Goal: Transaction & Acquisition: Book appointment/travel/reservation

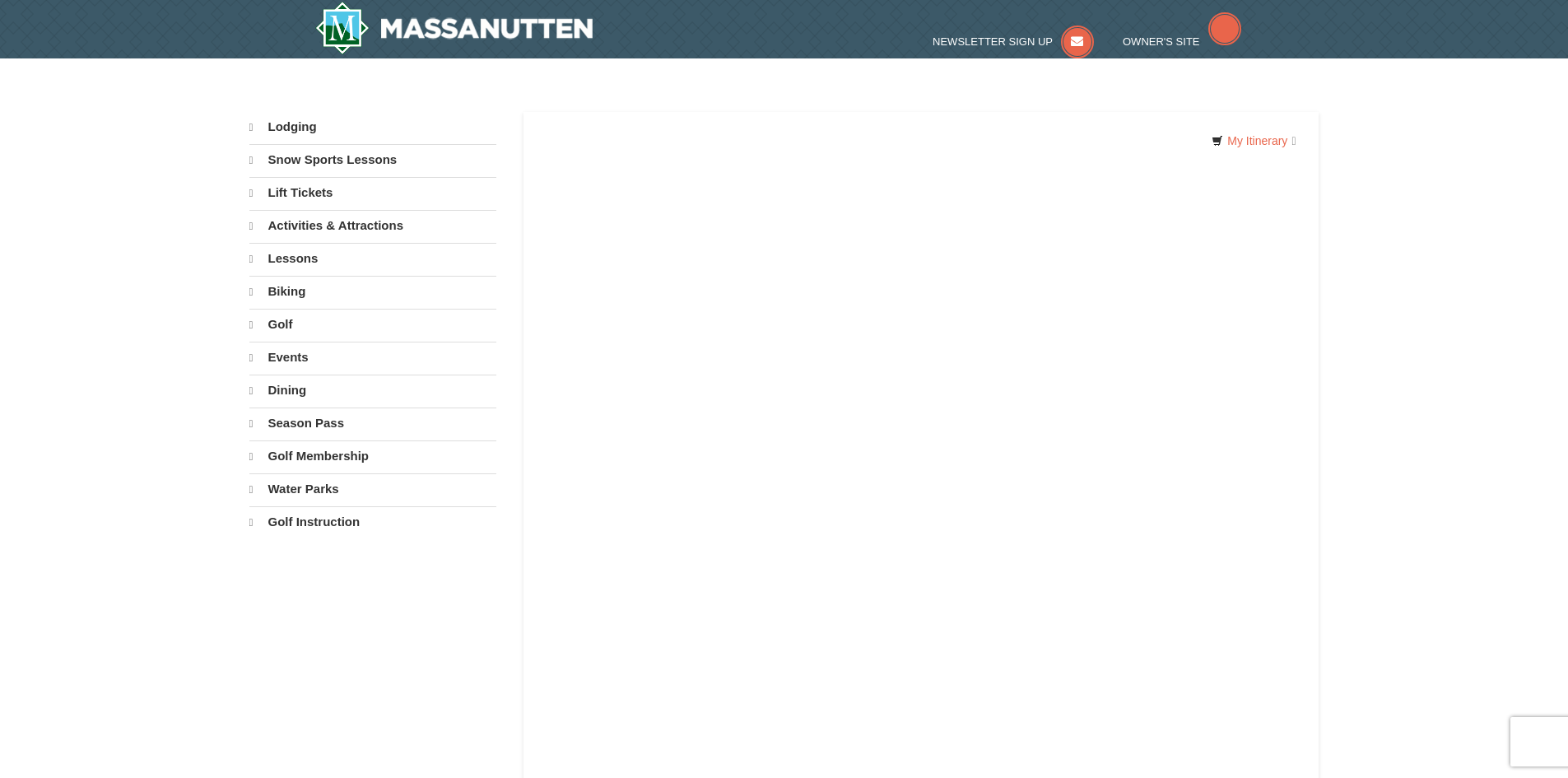
select select "10"
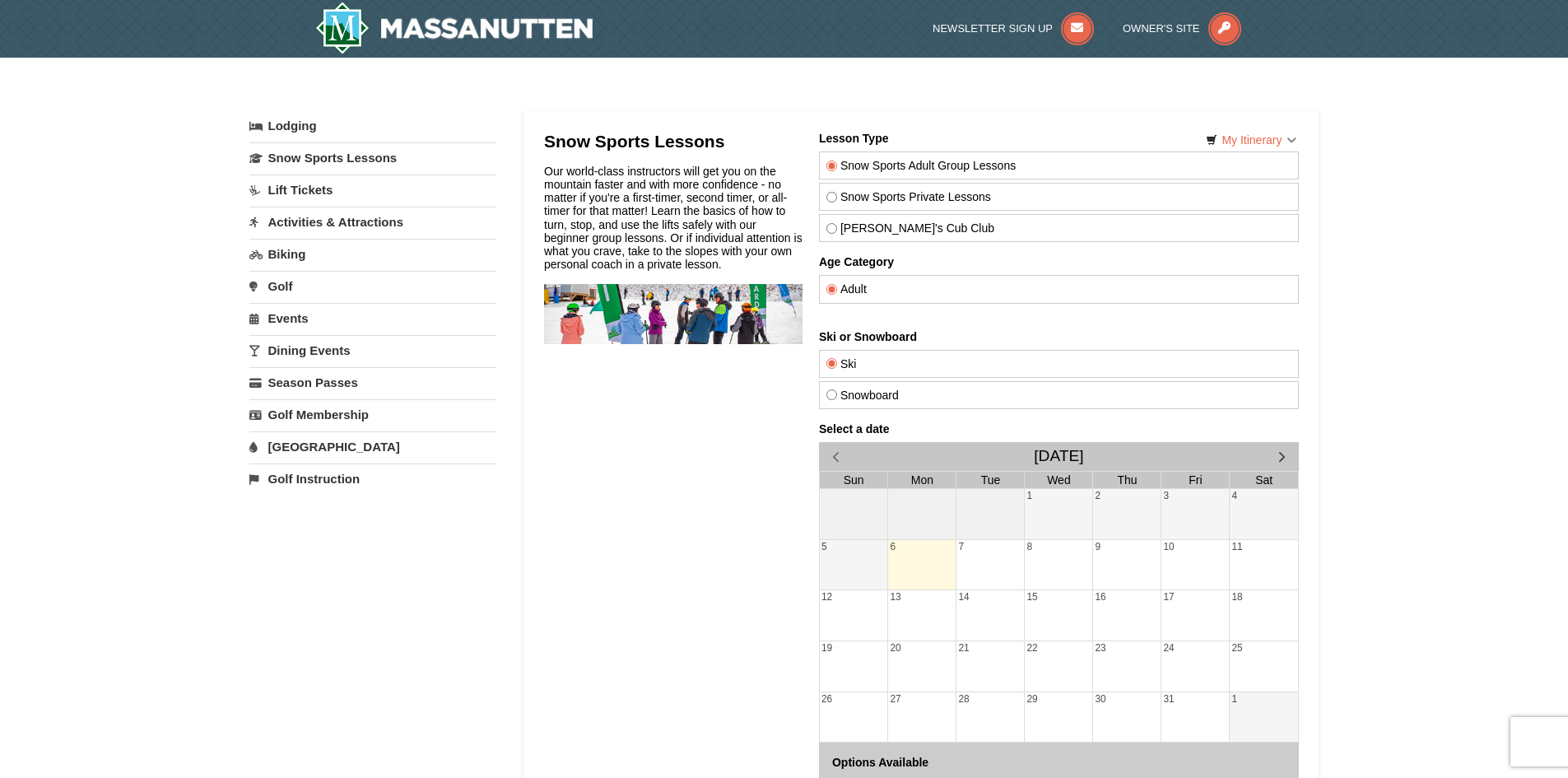
click at [834, 196] on input "Snow Sports Private Lessons" at bounding box center [830, 197] width 11 height 11
radio input "true"
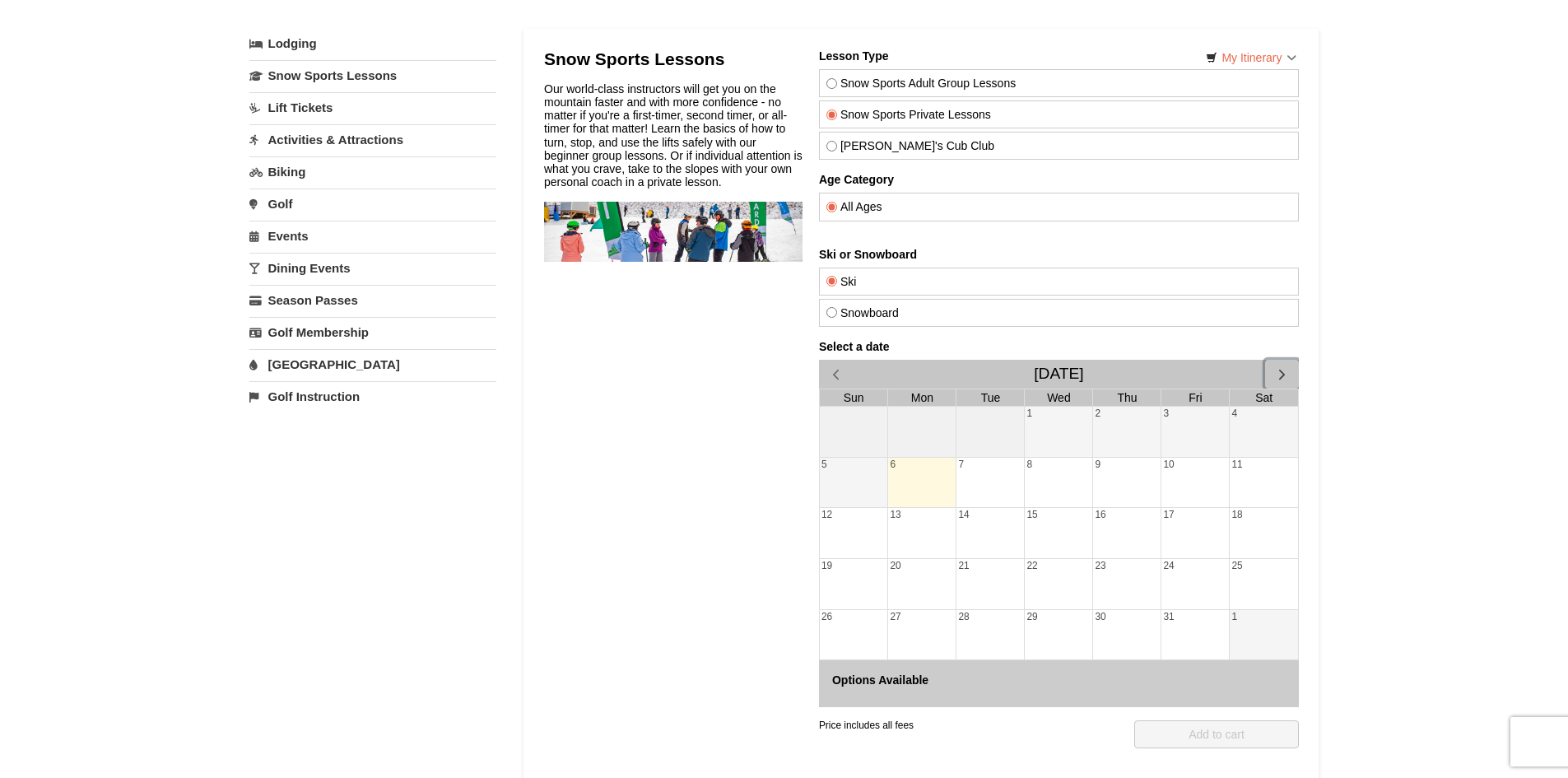
click at [1276, 375] on span "button" at bounding box center [1281, 374] width 17 height 17
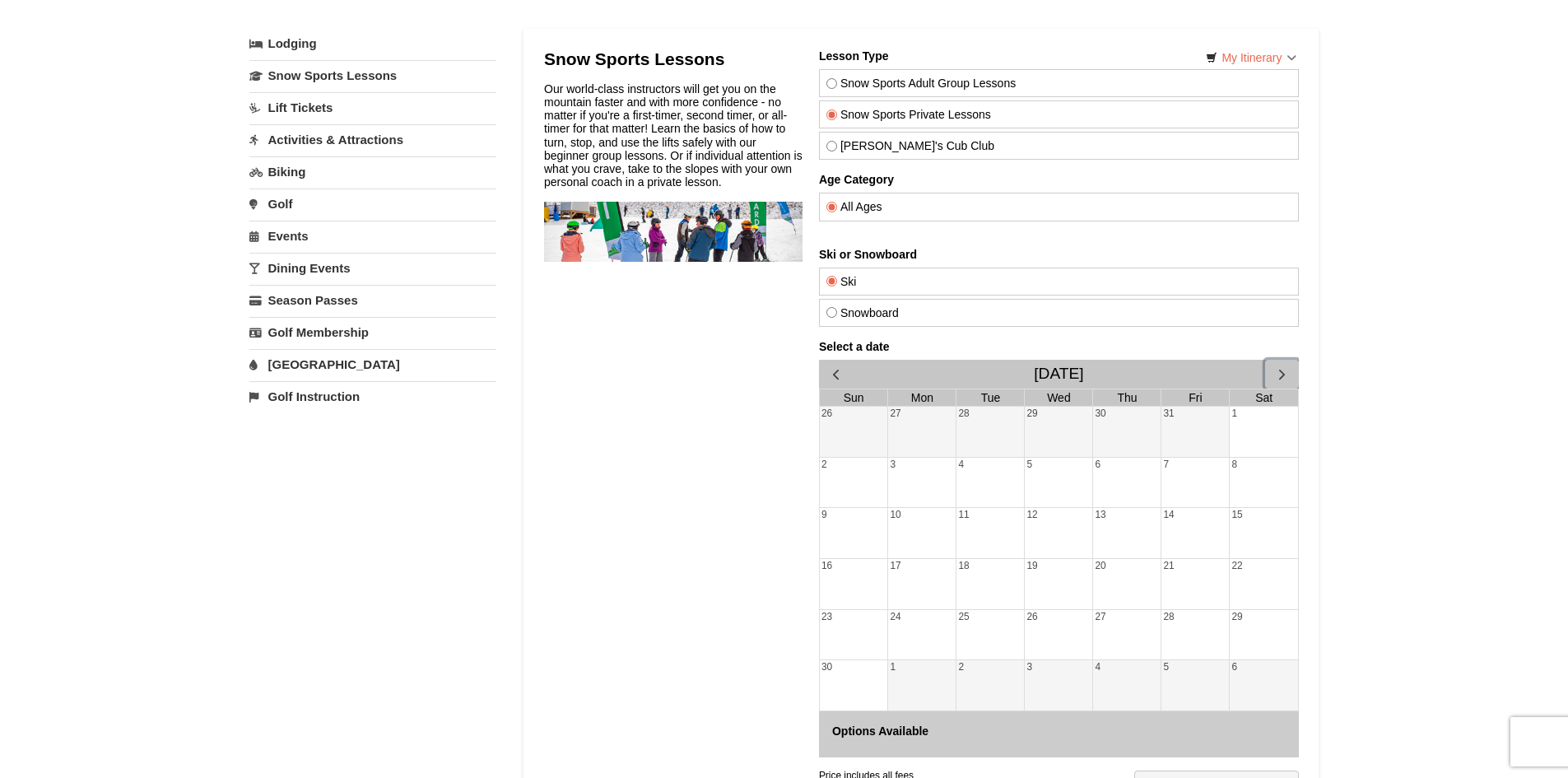
click at [1276, 375] on span "button" at bounding box center [1281, 374] width 17 height 17
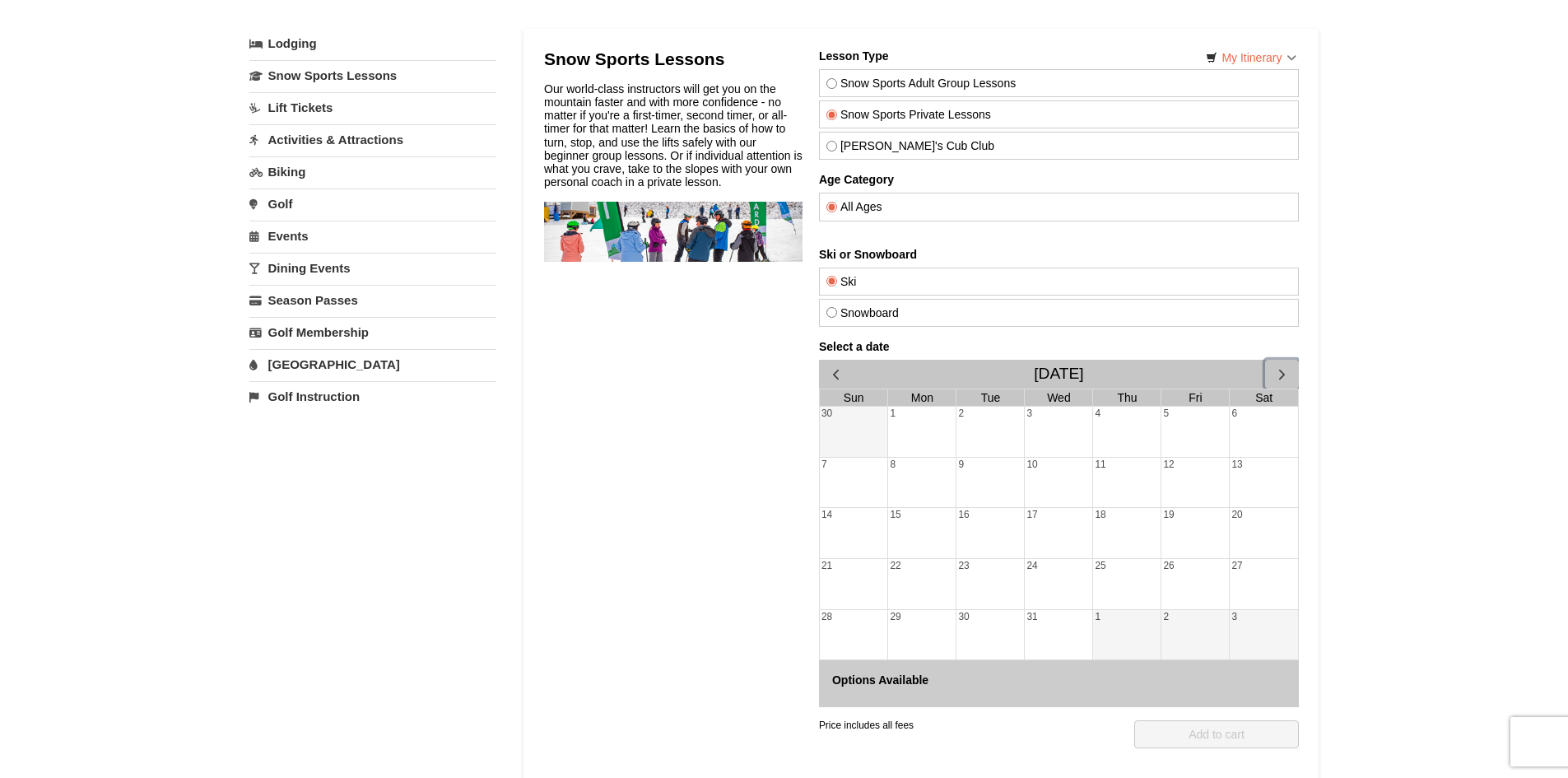
click at [925, 617] on div "29" at bounding box center [920, 635] width 67 height 50
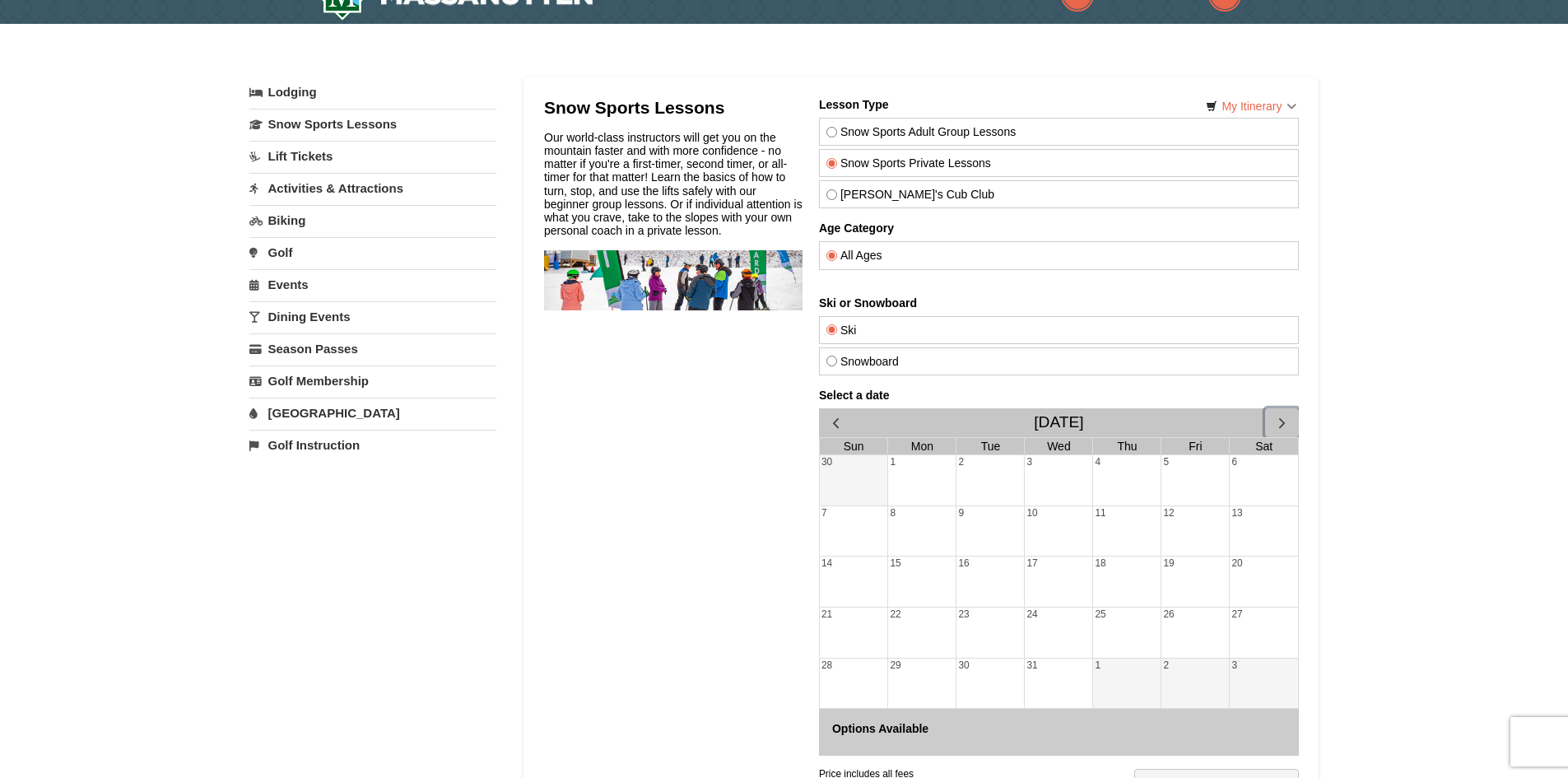
scroll to position [0, 0]
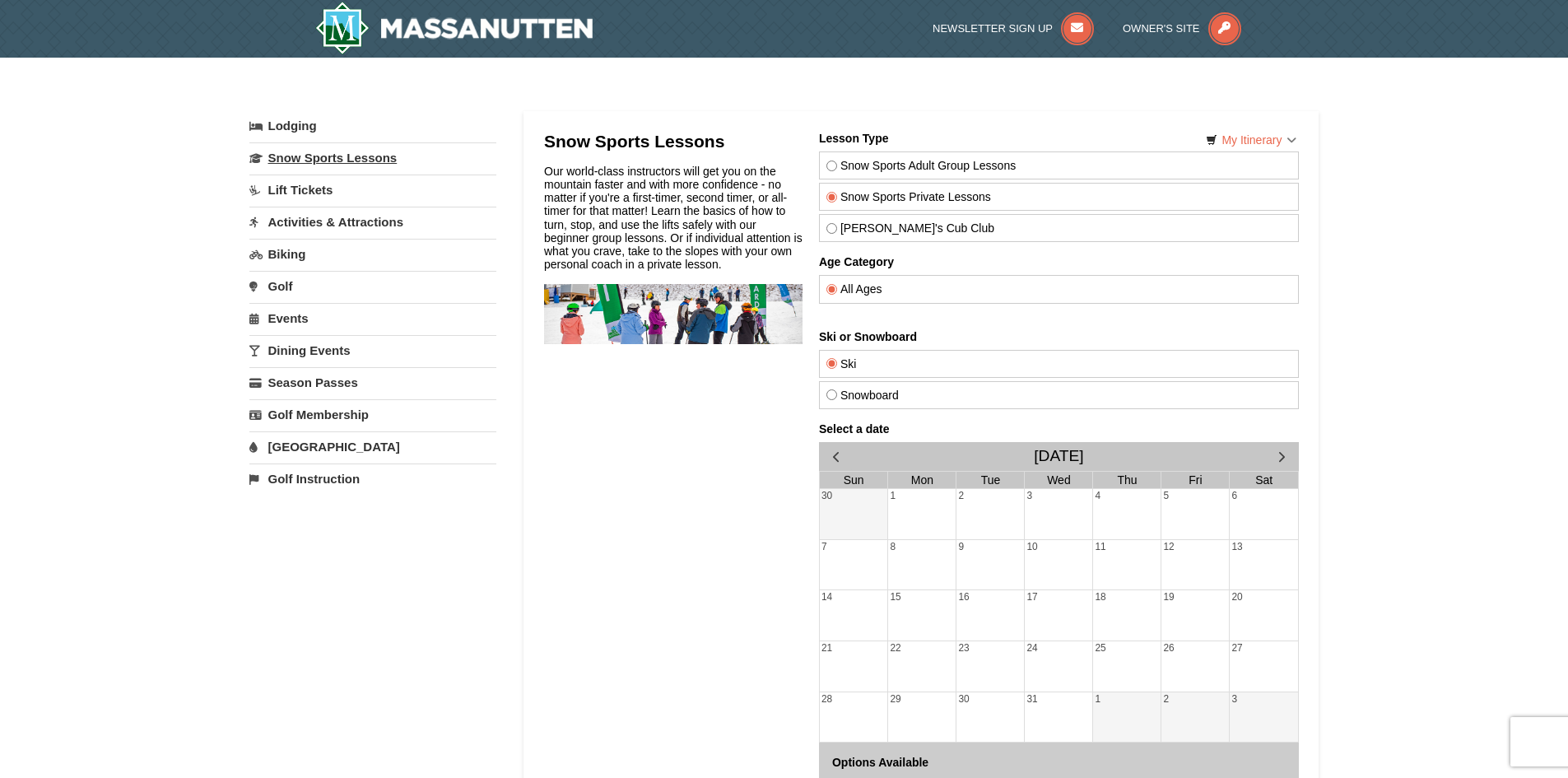
click at [325, 155] on link "Snow Sports Lessons" at bounding box center [372, 158] width 247 height 31
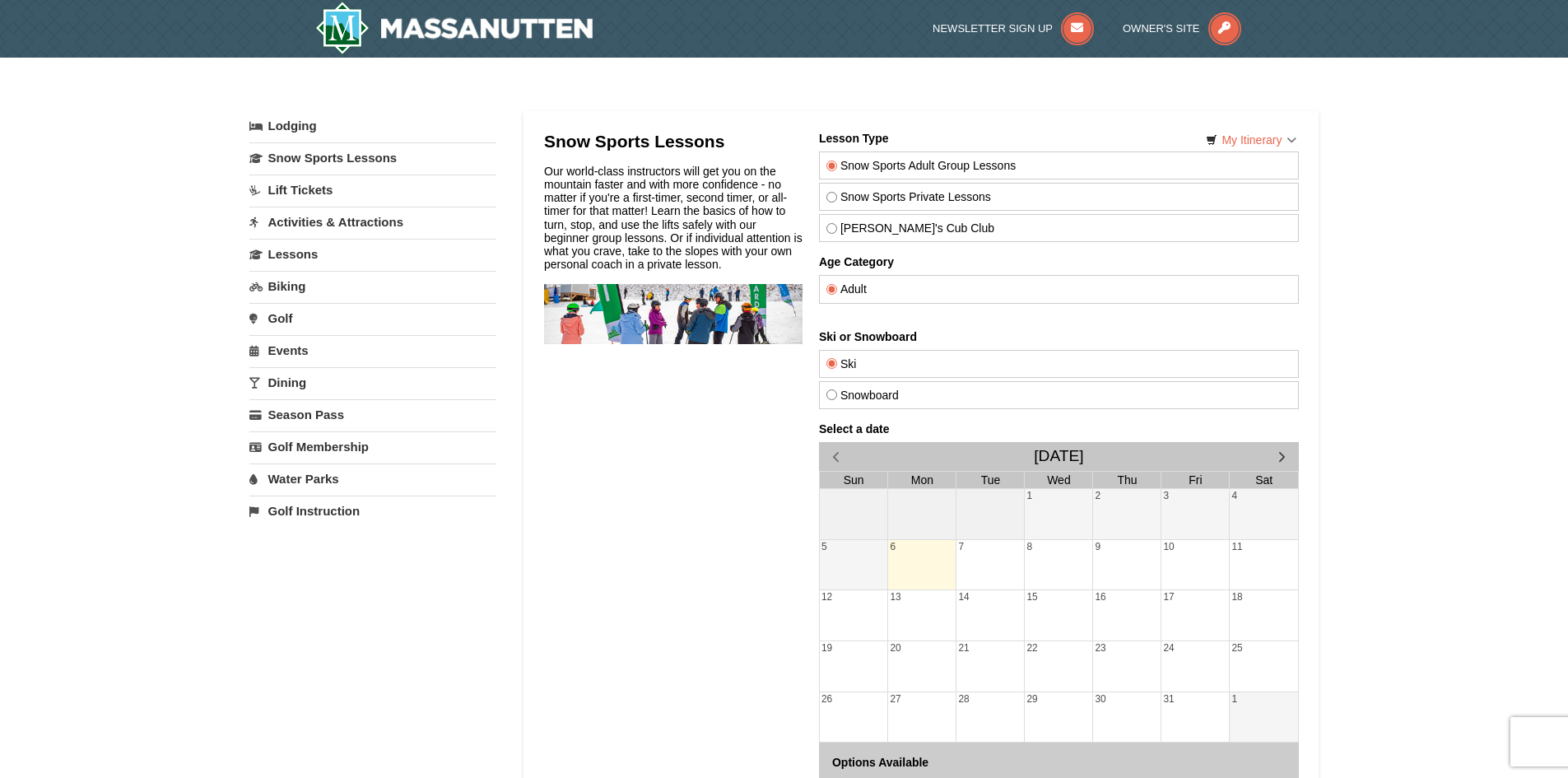
select select "10"
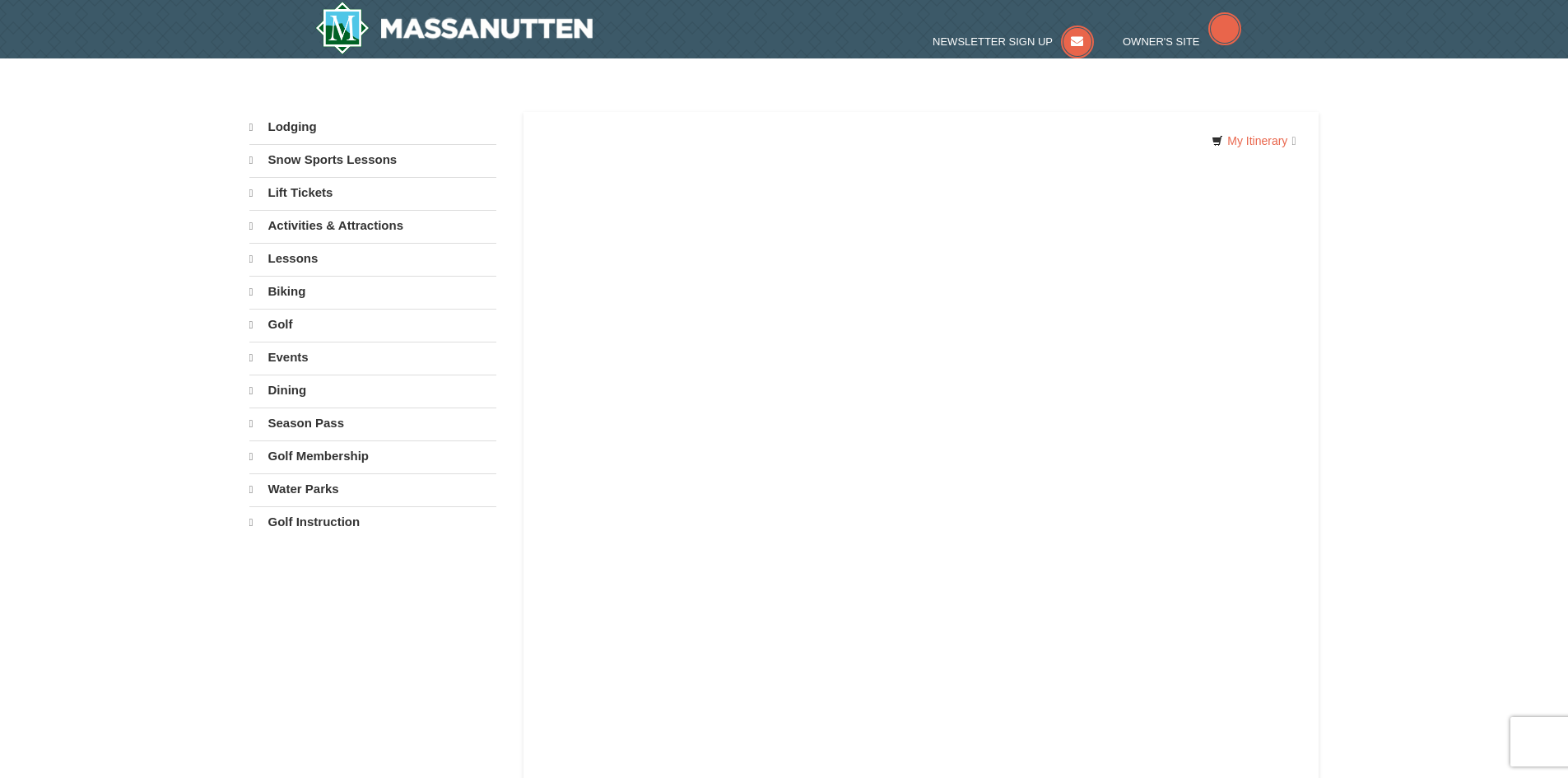
select select "10"
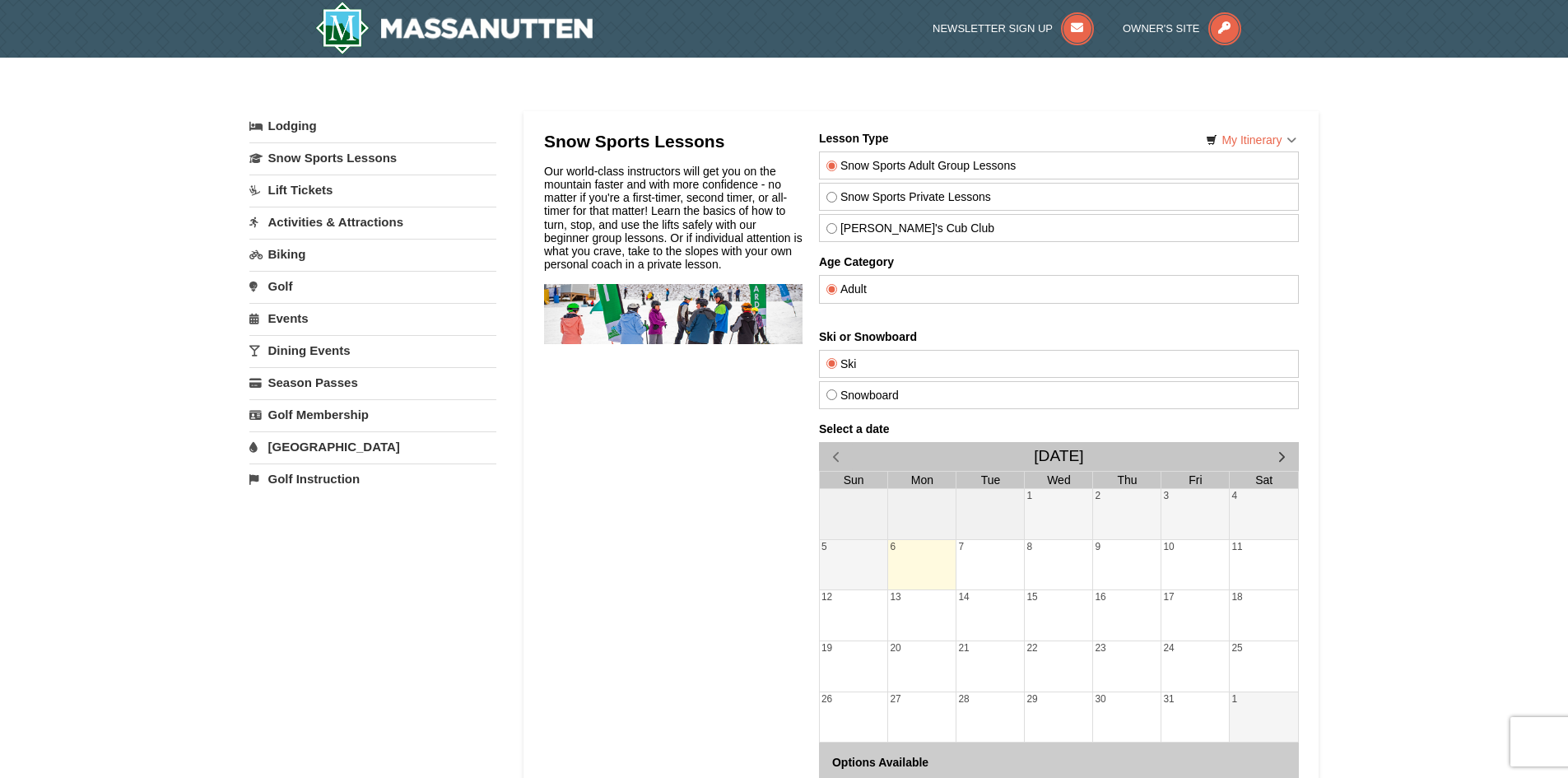
click at [829, 231] on input "[PERSON_NAME]'s Cub Club" at bounding box center [830, 228] width 11 height 11
radio input "true"
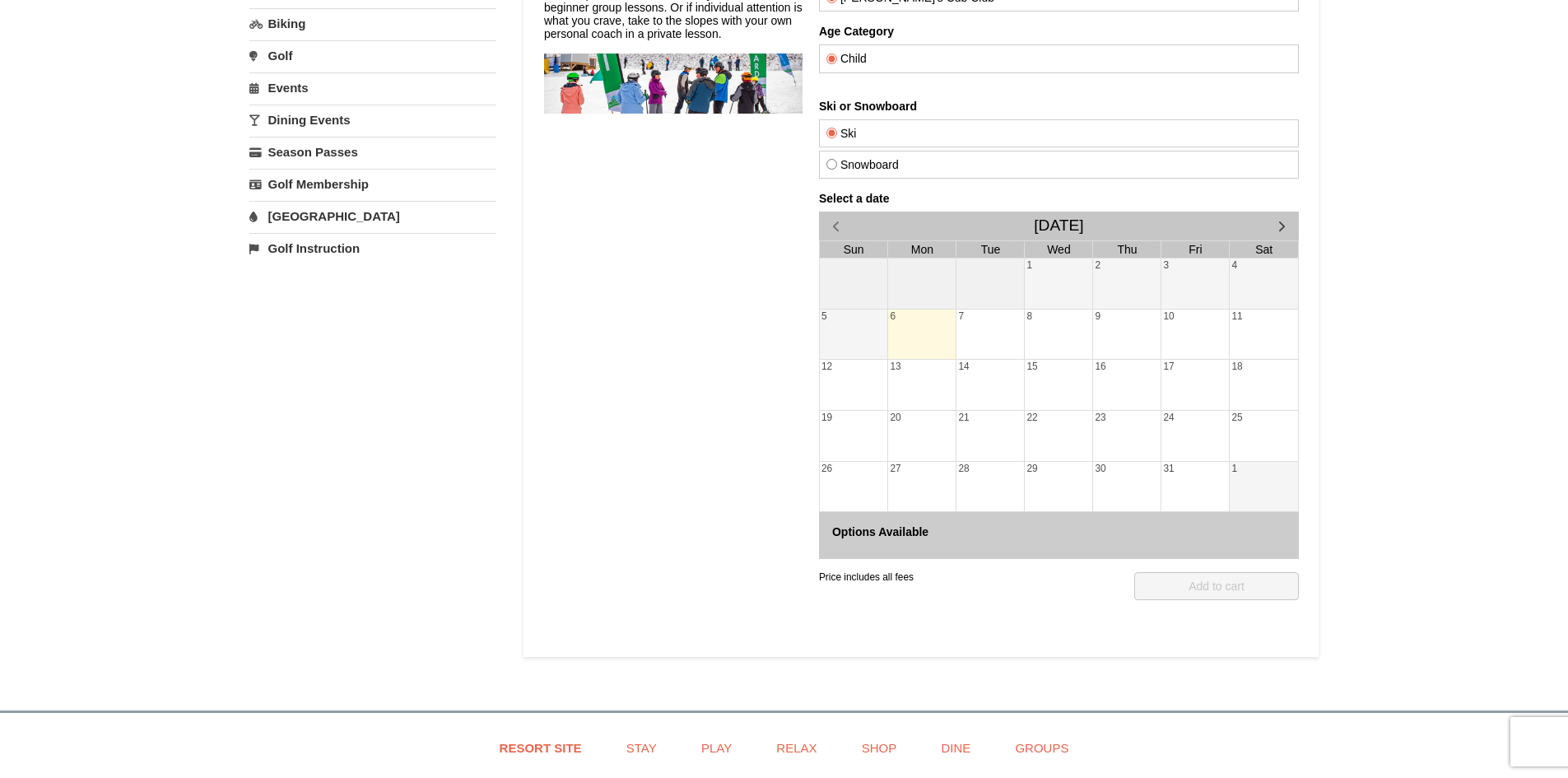
scroll to position [82, 0]
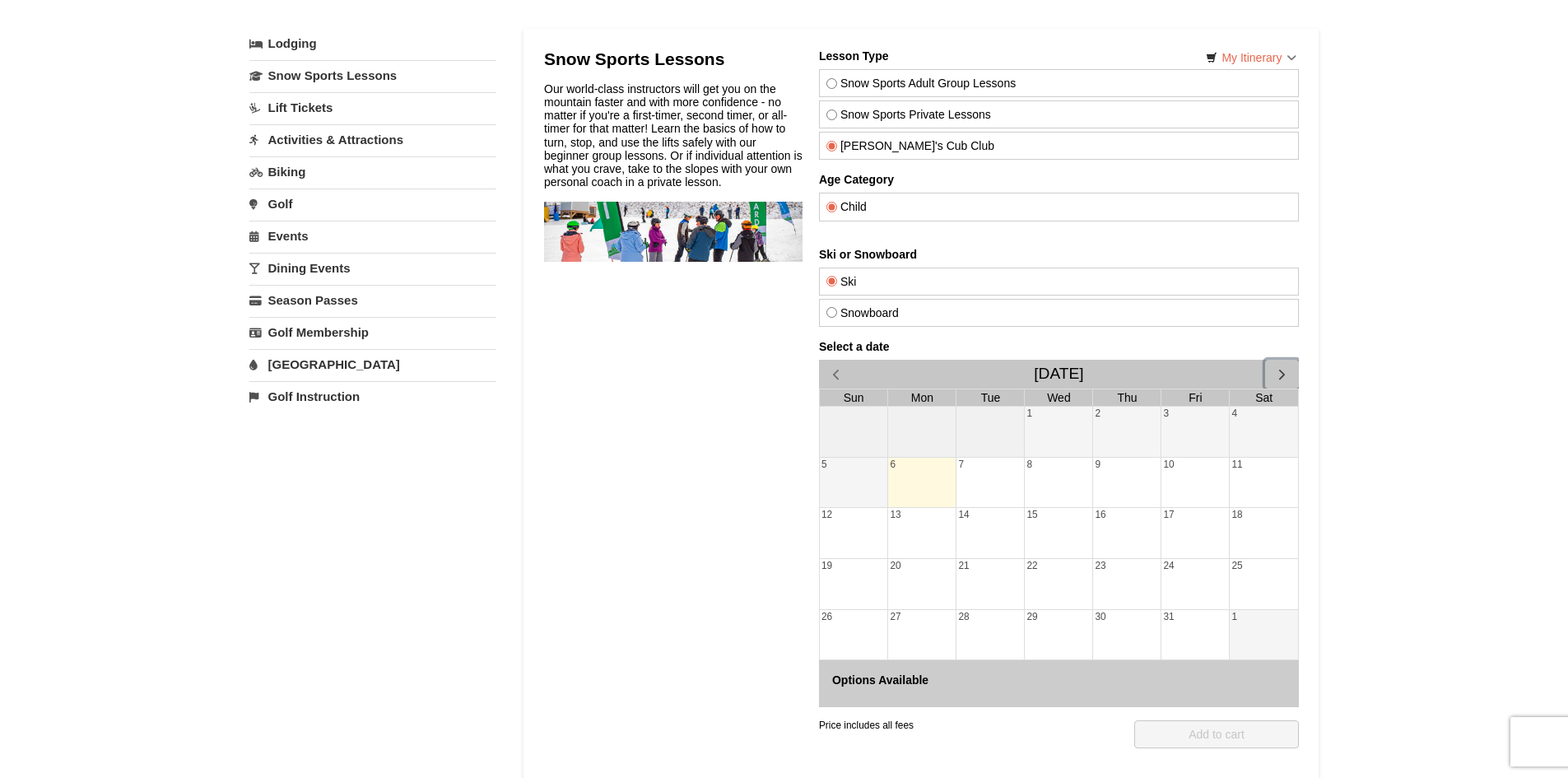
click at [1282, 377] on span "button" at bounding box center [1281, 374] width 17 height 17
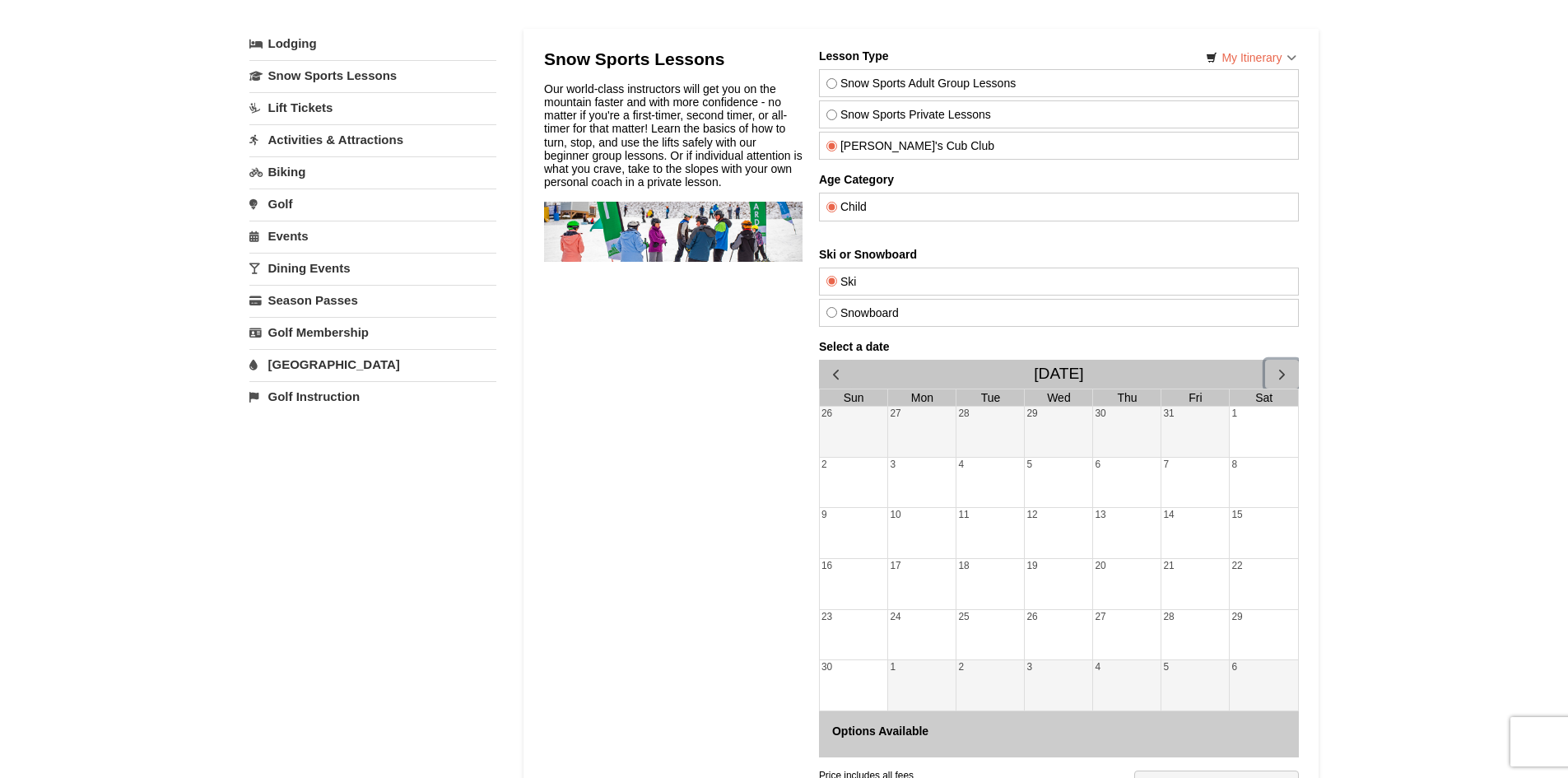
click at [1282, 377] on span "button" at bounding box center [1281, 374] width 17 height 17
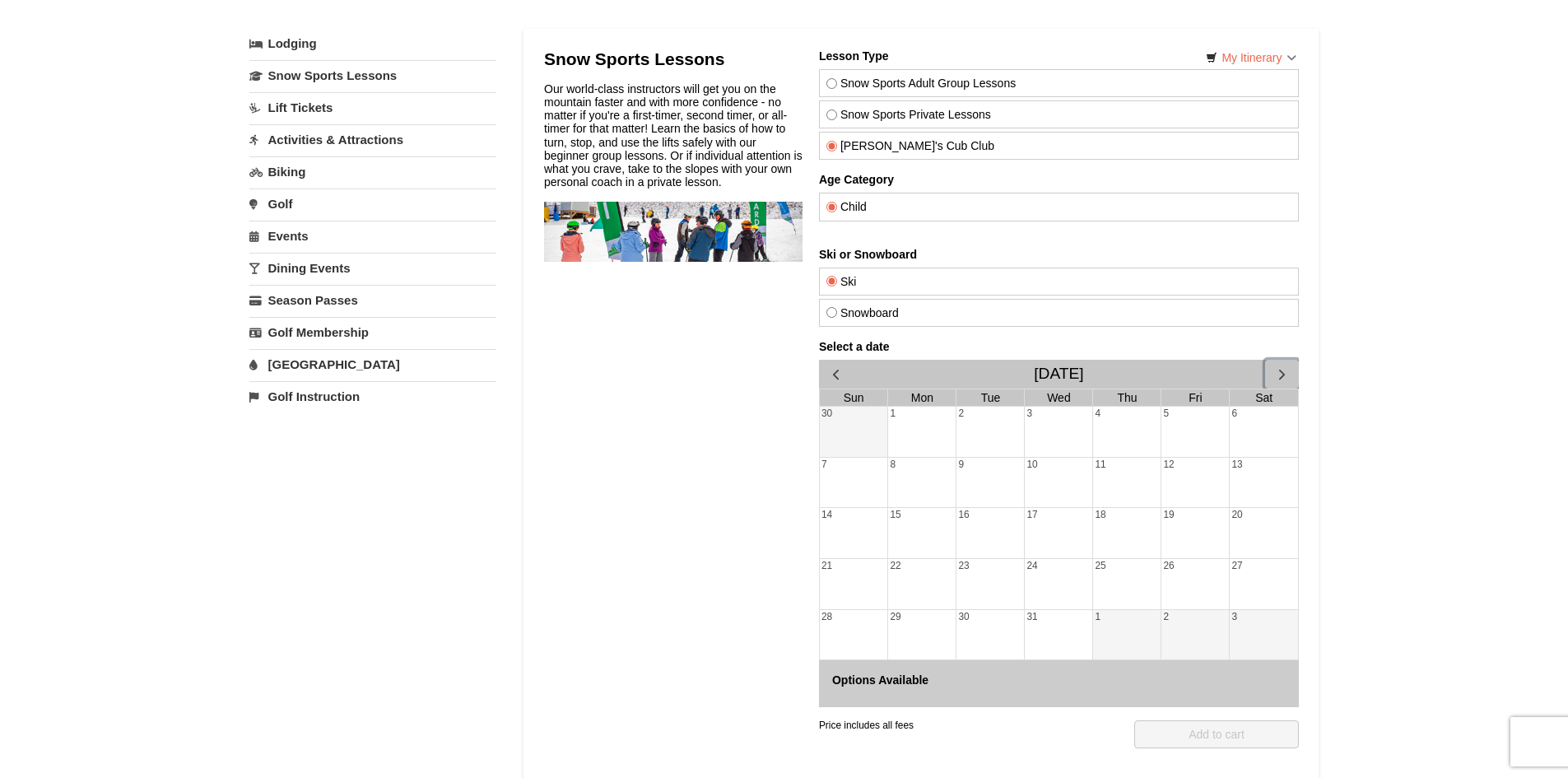
click at [913, 619] on div "29" at bounding box center [920, 635] width 67 height 50
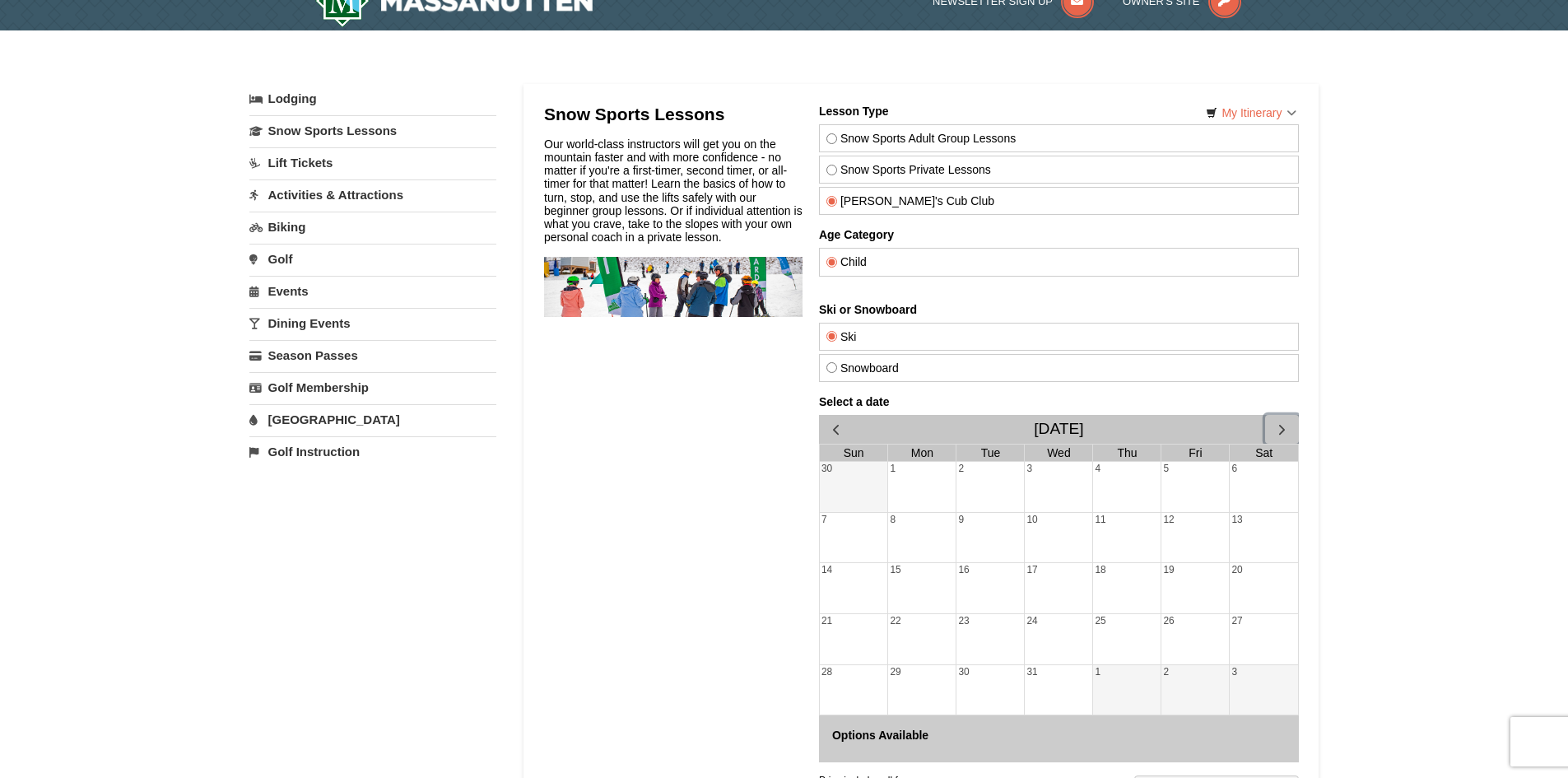
scroll to position [0, 0]
